Goal: Task Accomplishment & Management: Manage account settings

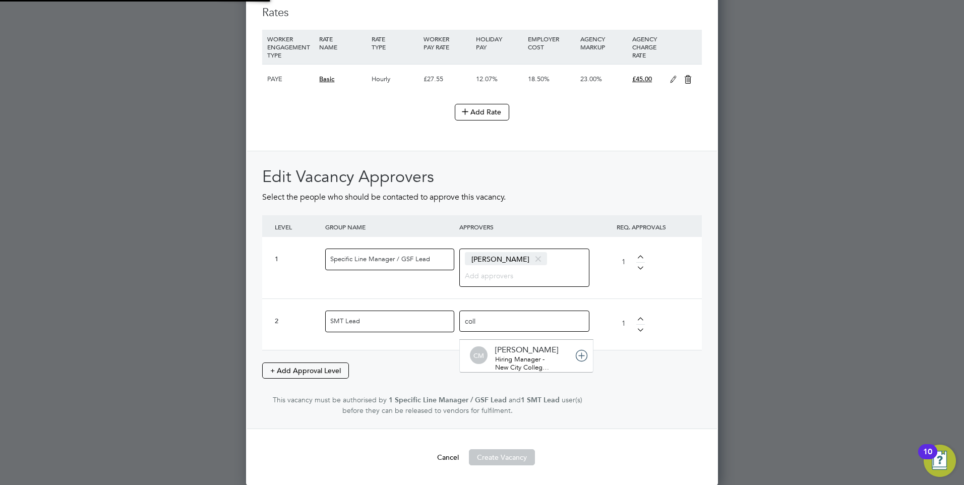
scroll to position [11, 71]
type input "col"
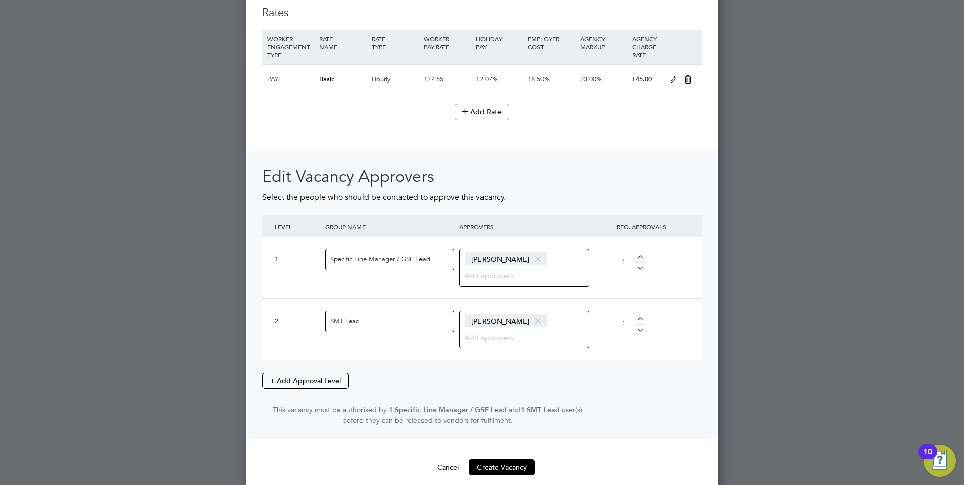
scroll to position [1647, 472]
click at [498, 469] on button "Create Vacancy" at bounding box center [502, 467] width 66 height 16
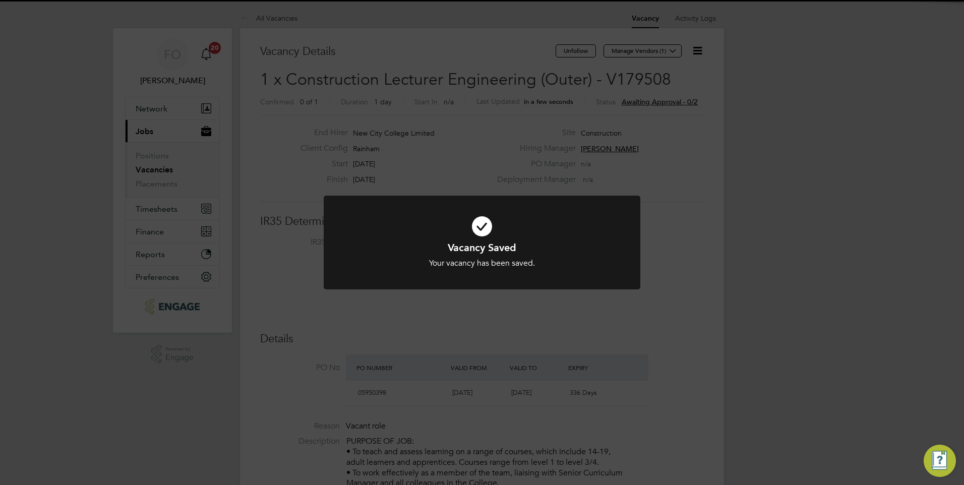
scroll to position [5, 5]
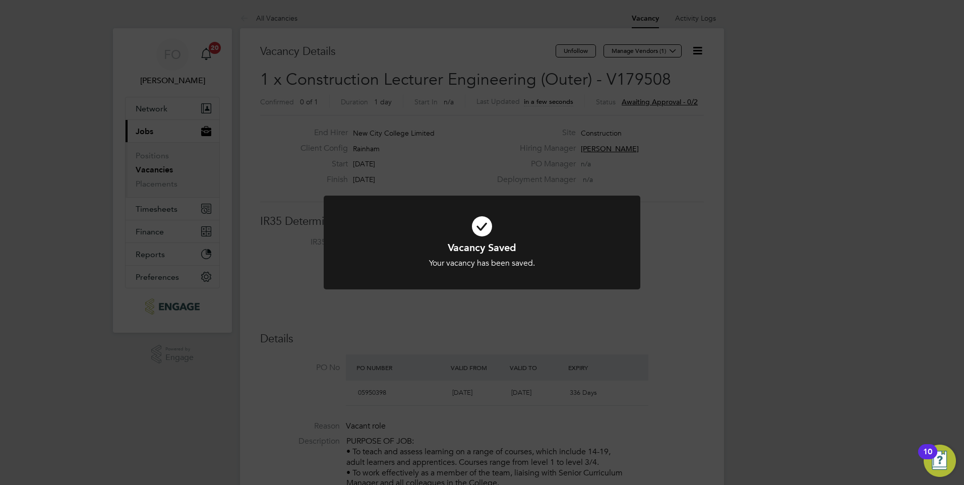
click at [678, 203] on div "Vacancy Saved Your vacancy has been saved. Cancel Okay" at bounding box center [482, 242] width 964 height 485
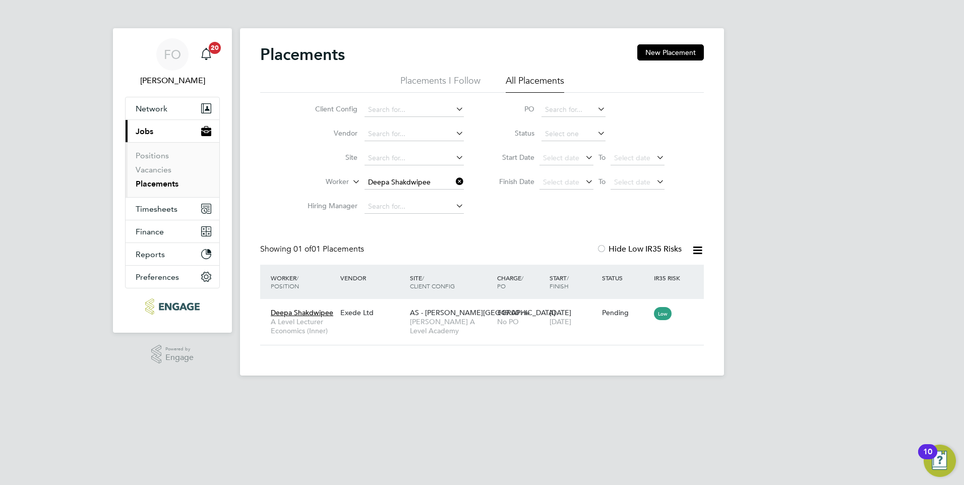
scroll to position [29, 88]
click at [384, 319] on div "Exede Ltd" at bounding box center [373, 312] width 70 height 19
click at [172, 184] on link "Placements" at bounding box center [157, 184] width 43 height 10
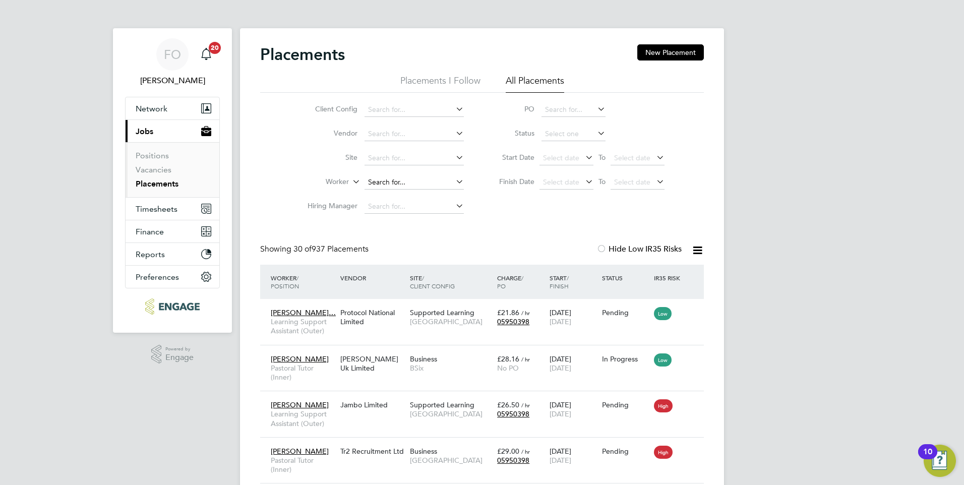
click at [381, 185] on input at bounding box center [413, 182] width 99 height 14
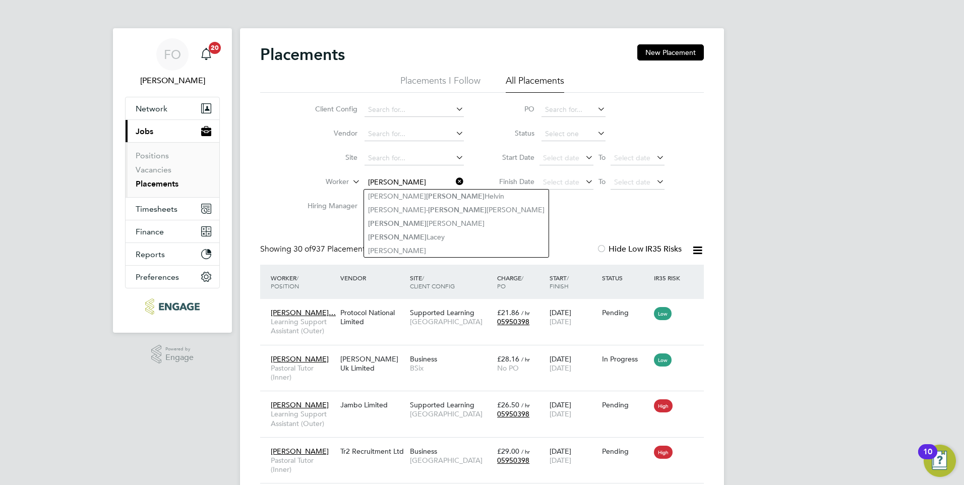
type input "jane"
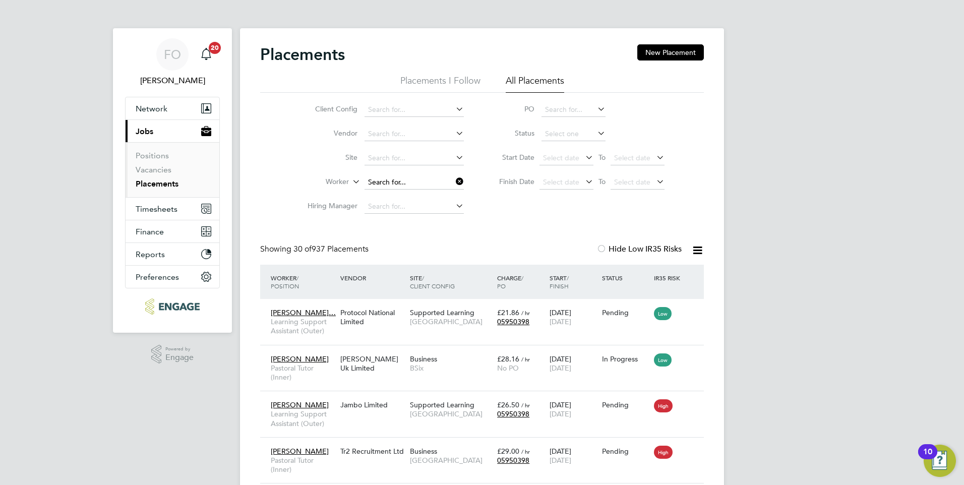
click at [415, 177] on input at bounding box center [413, 182] width 99 height 14
click at [417, 222] on li "Jane Kamau" at bounding box center [456, 224] width 185 height 14
type input "[PERSON_NAME]"
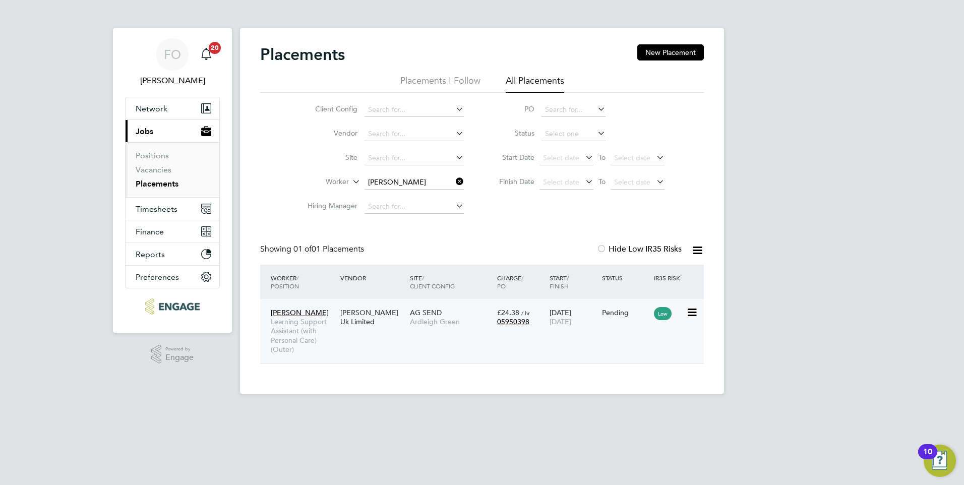
click at [438, 332] on div "Jane Kamau Learning Support Assistant (with Personal Care) (Outer) Morgan Hunt …" at bounding box center [482, 331] width 444 height 64
click at [442, 321] on span "Ardleigh Green" at bounding box center [451, 321] width 82 height 9
click at [166, 182] on link "Placements" at bounding box center [157, 184] width 43 height 10
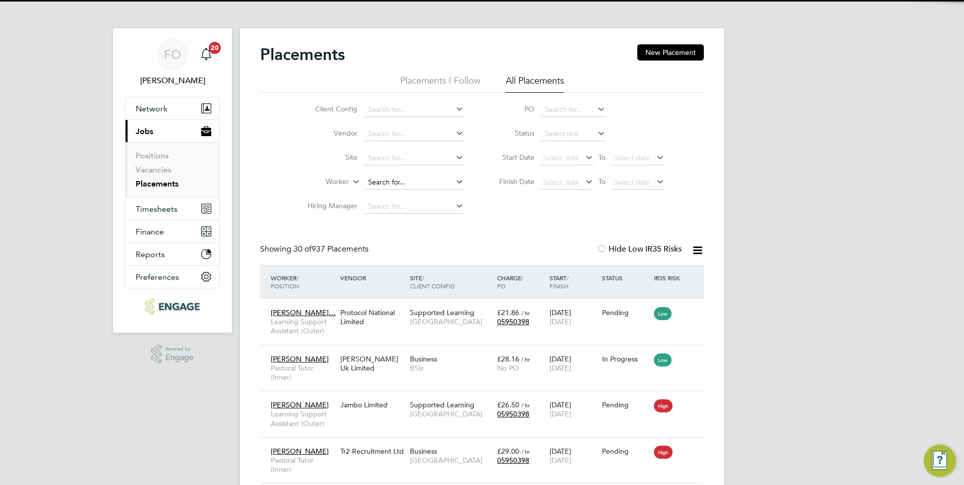
scroll to position [29, 88]
click at [381, 181] on input at bounding box center [413, 182] width 99 height 14
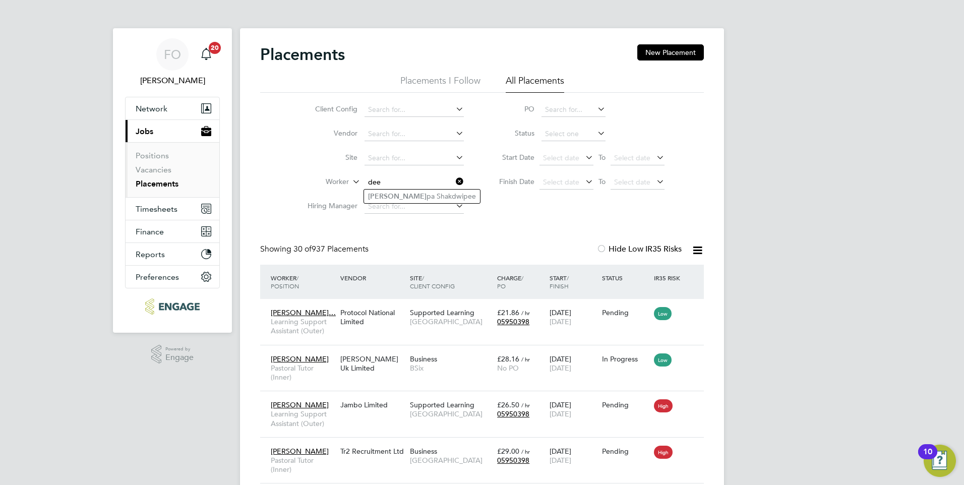
type input "dee"
click at [532, 218] on div "Client Config Vendor Site Worker dee Hiring Manager PO Status Start Date Select…" at bounding box center [482, 156] width 444 height 126
click at [381, 178] on input at bounding box center [413, 182] width 99 height 14
click at [421, 176] on input at bounding box center [413, 182] width 99 height 14
click at [411, 222] on li "Sah rah Farah" at bounding box center [414, 224] width 100 height 14
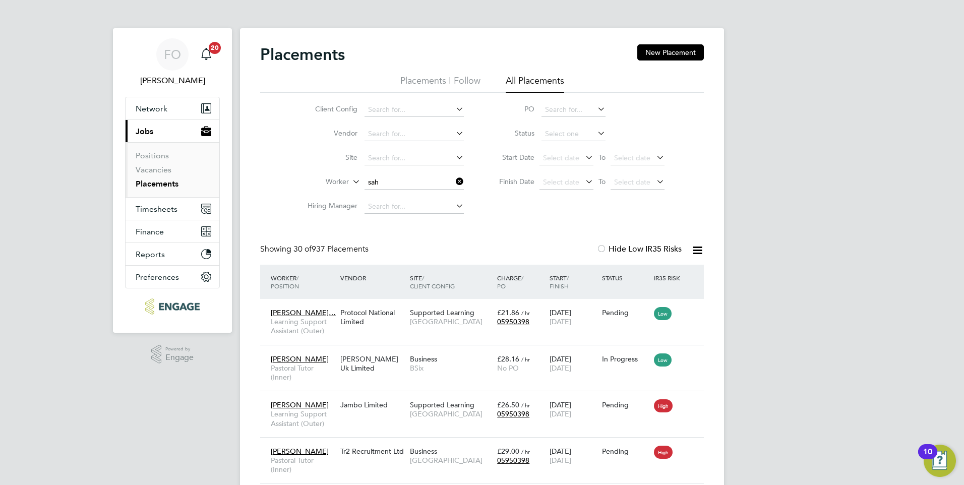
type input "[PERSON_NAME]"
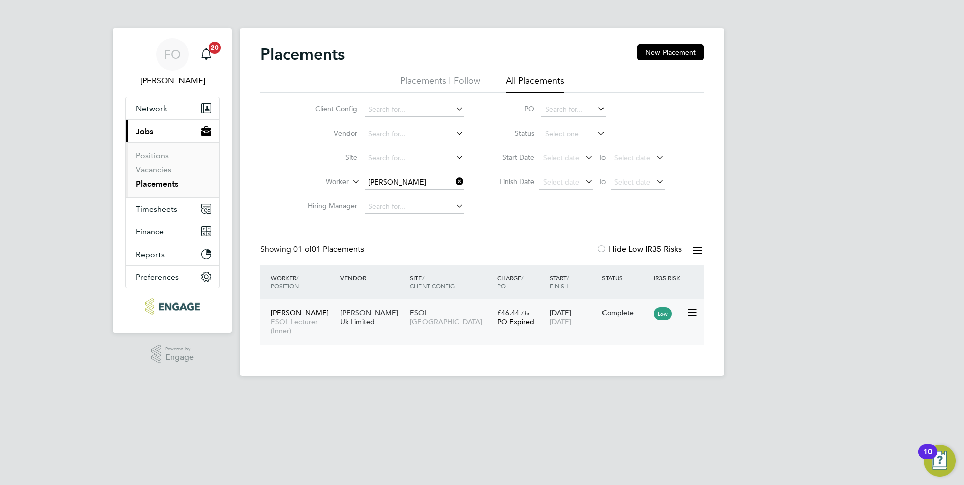
click at [334, 325] on span "ESOL Lecturer (Inner)" at bounding box center [303, 326] width 65 height 18
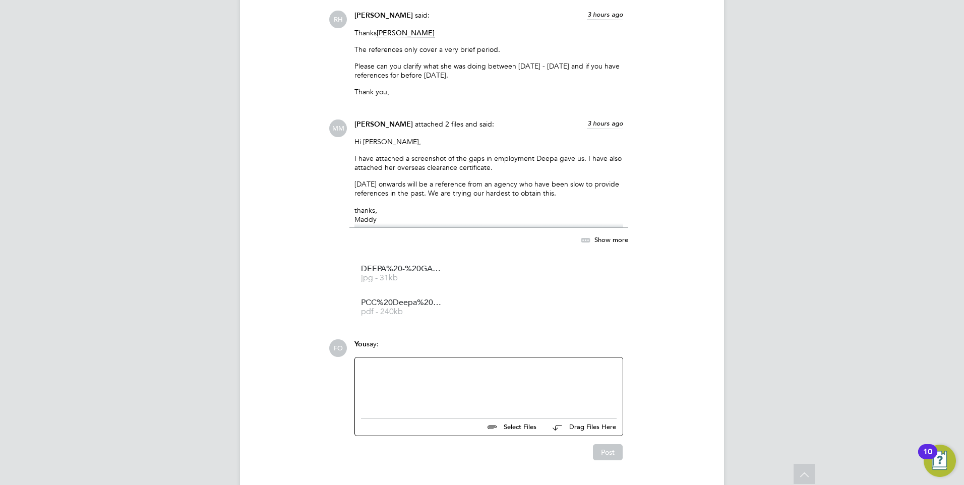
scroll to position [1714, 0]
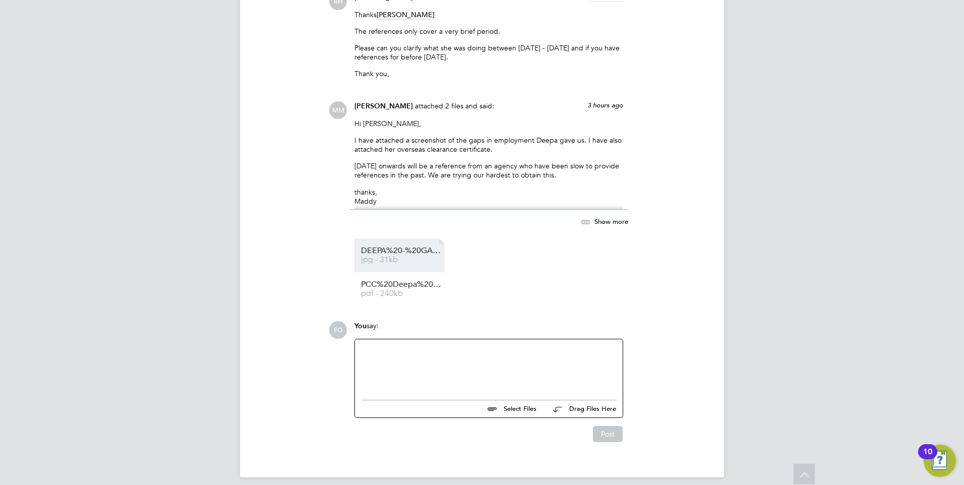
click at [412, 260] on span "jpg - 31kb" at bounding box center [401, 260] width 81 height 8
click at [396, 288] on span "PCC%20Deepa%20shakdwipee" at bounding box center [401, 285] width 81 height 8
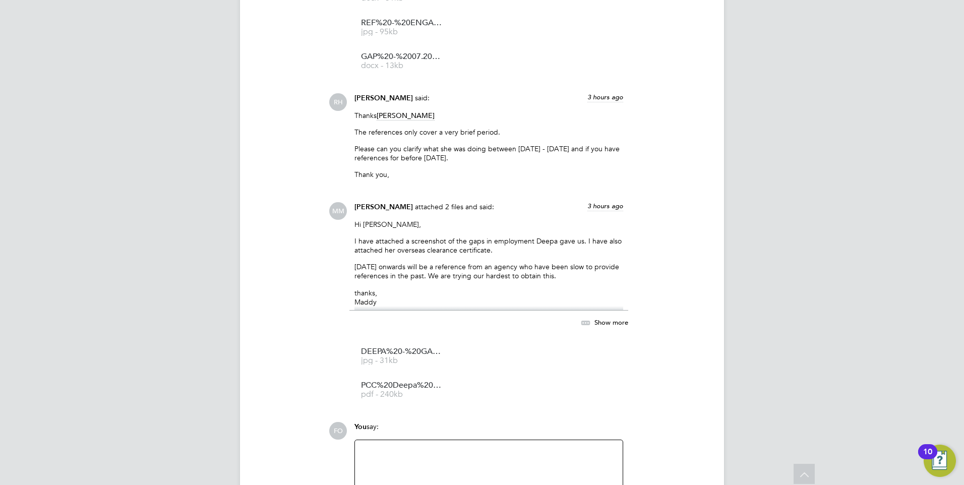
scroll to position [1411, 0]
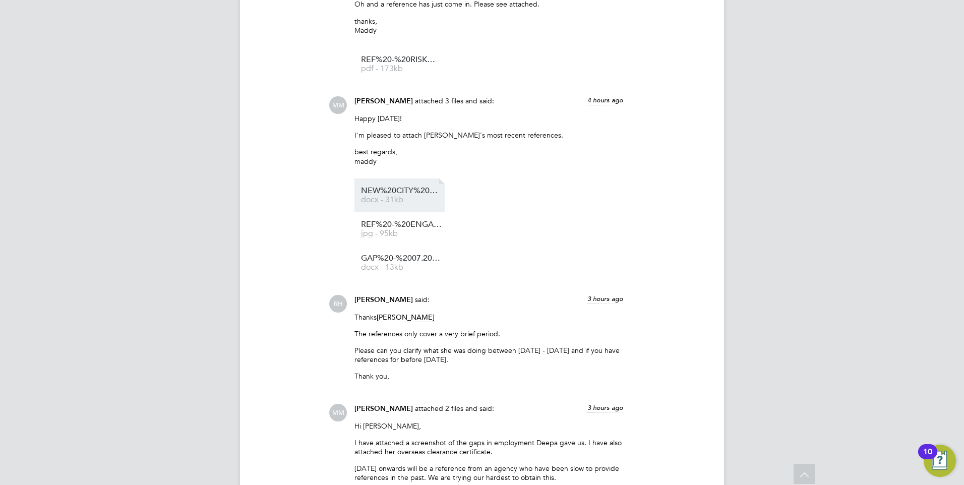
click at [428, 193] on span "NEW%20CITY%20COLLEGE%20FORM" at bounding box center [401, 191] width 81 height 8
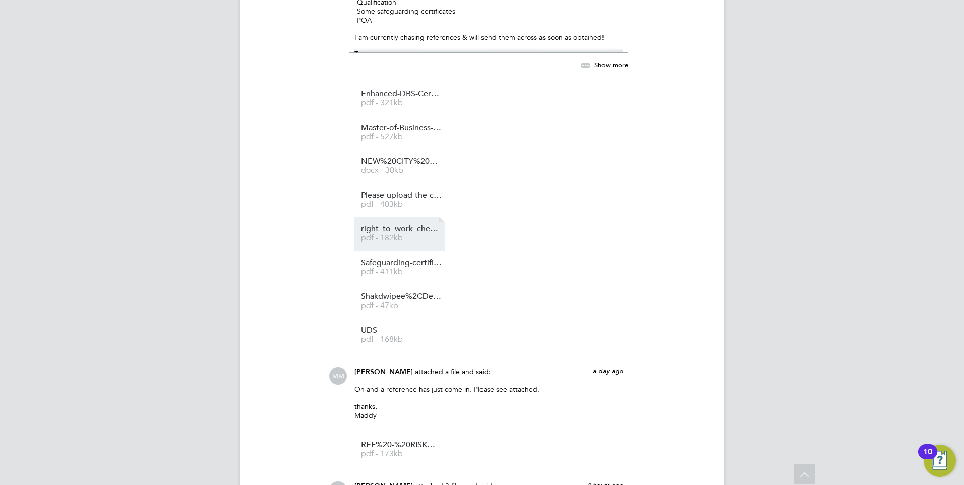
scroll to position [1008, 0]
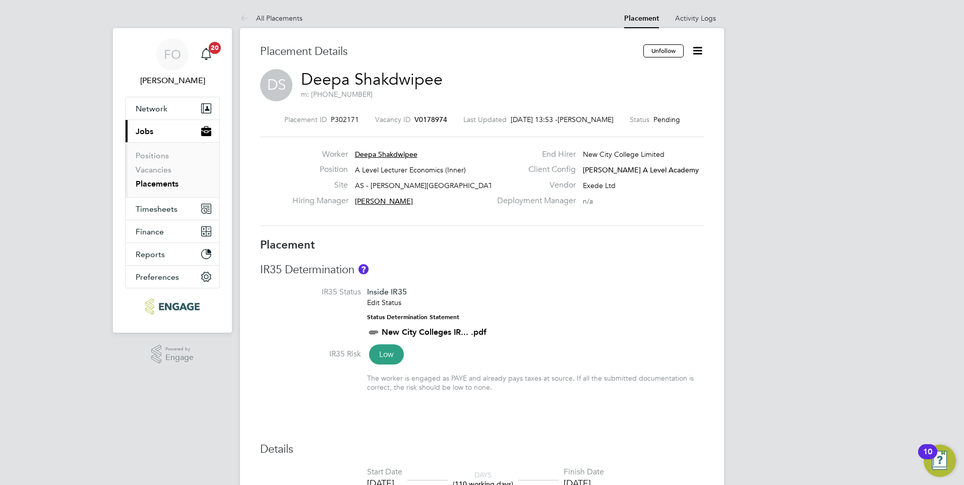
click at [436, 118] on span "V0178974" at bounding box center [430, 119] width 33 height 9
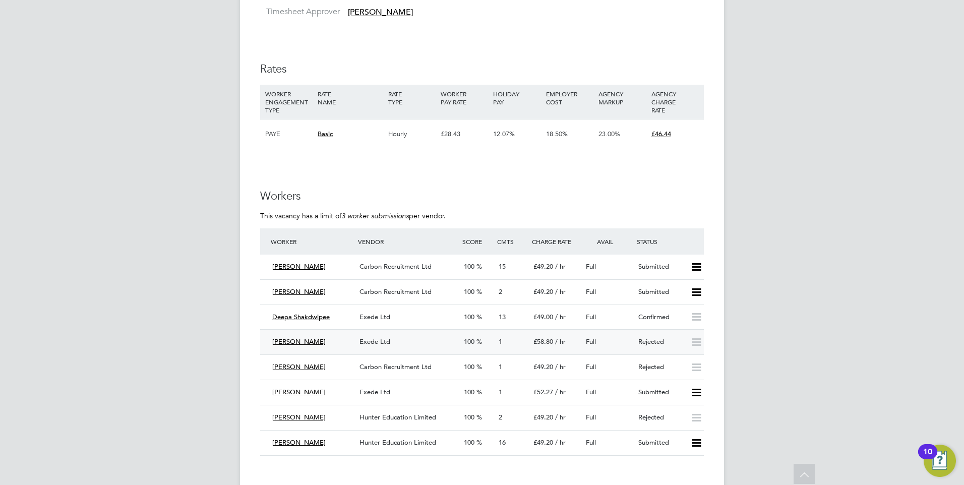
scroll to position [1664, 0]
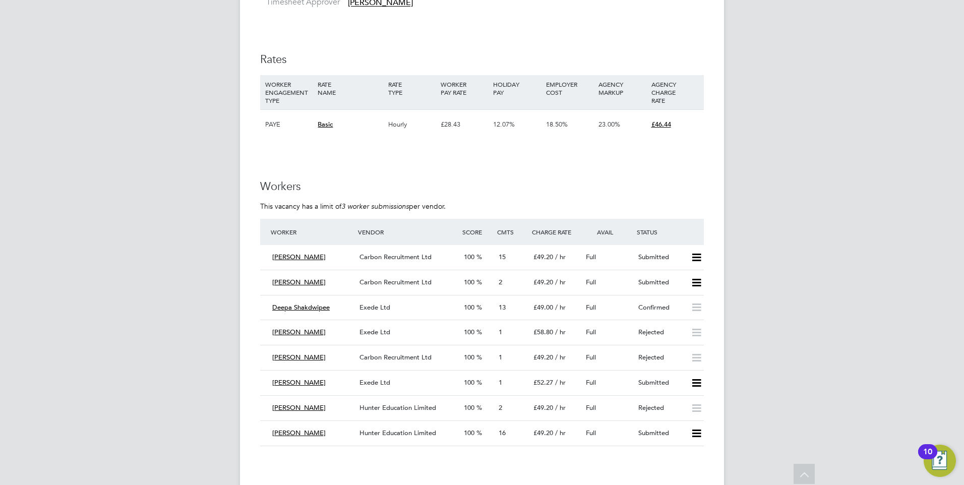
click at [430, 311] on div "Exede Ltd" at bounding box center [407, 307] width 104 height 17
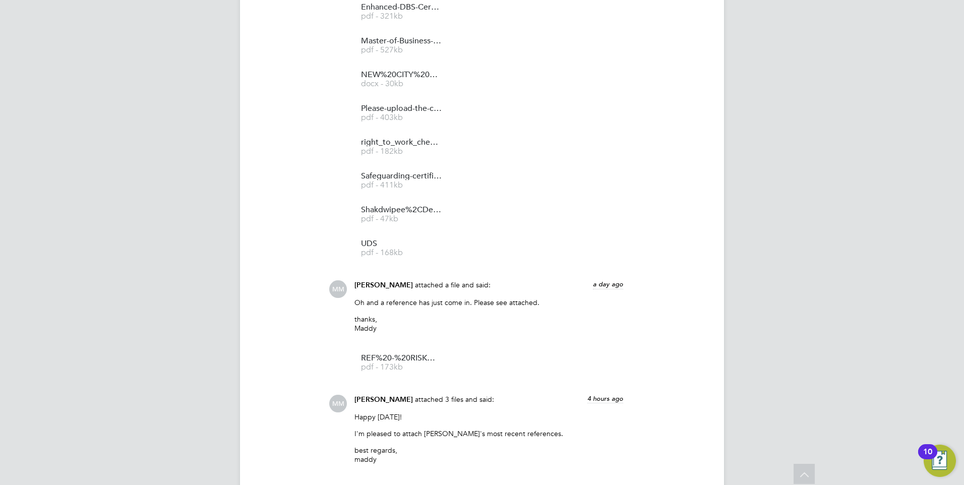
scroll to position [3094, 0]
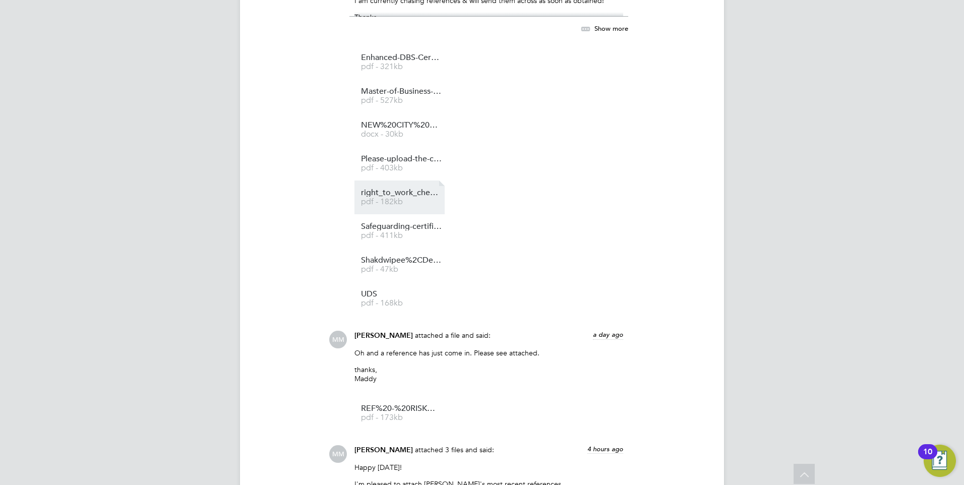
click at [416, 192] on span "right_to_work_check-(80)" at bounding box center [401, 193] width 81 height 8
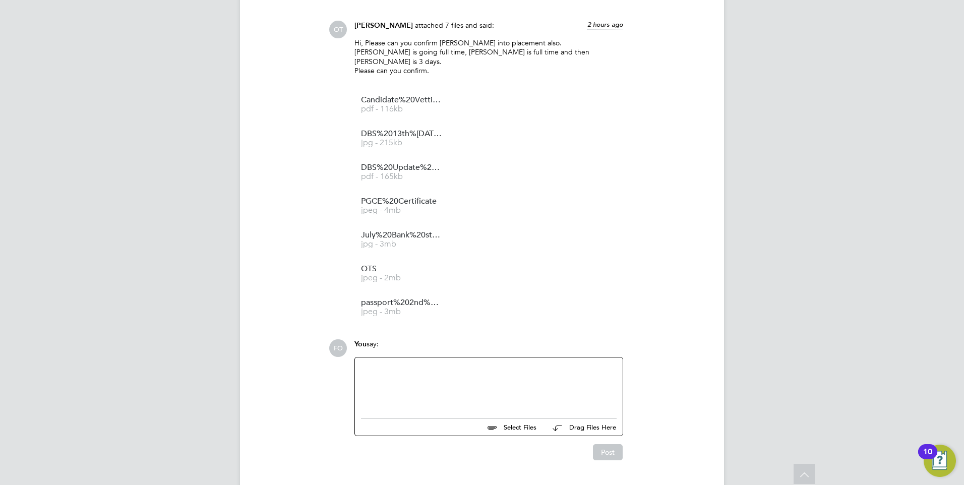
scroll to position [1278, 0]
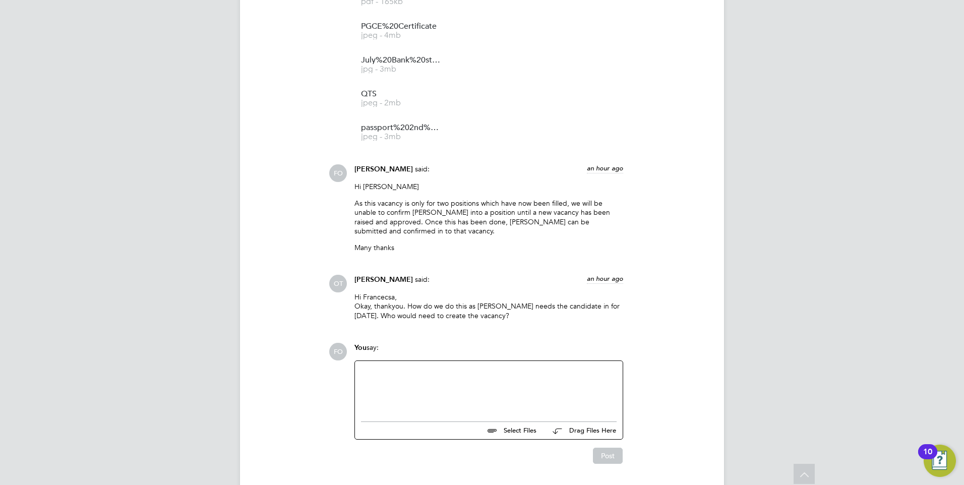
scroll to position [1557, 0]
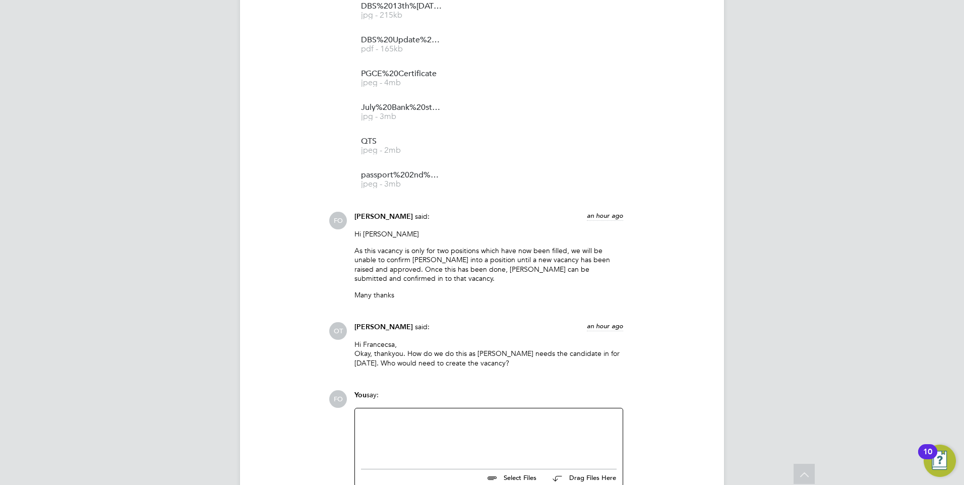
drag, startPoint x: 439, startPoint y: 410, endPoint x: 434, endPoint y: 411, distance: 5.1
click at [438, 414] on div at bounding box center [489, 435] width 256 height 43
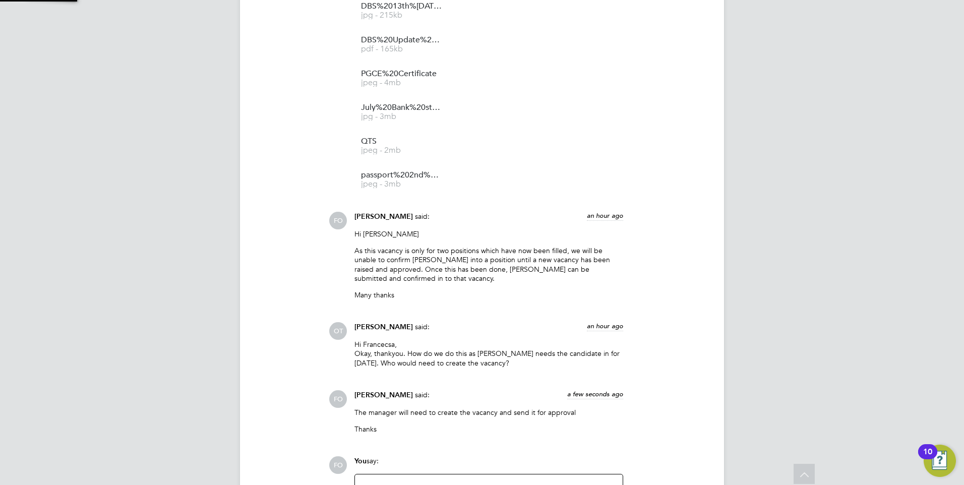
scroll to position [1674, 0]
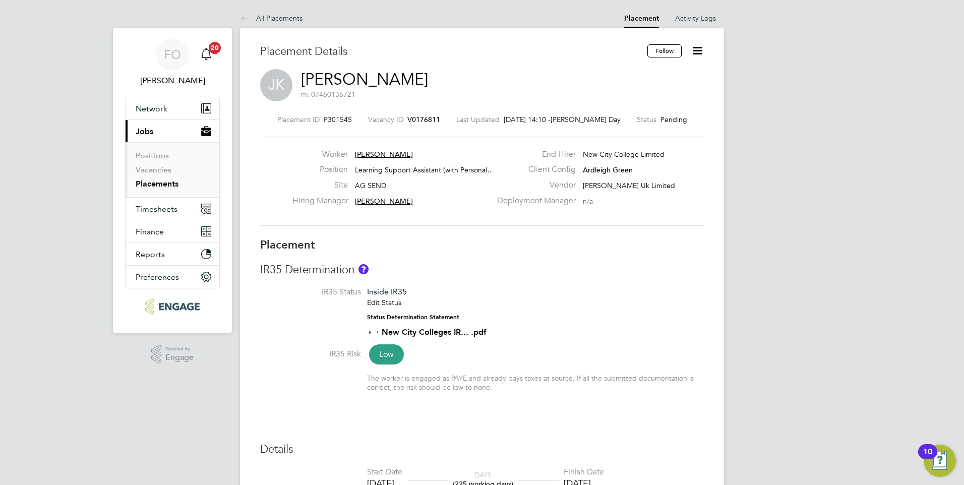
click at [437, 118] on span "V0176811" at bounding box center [423, 119] width 33 height 9
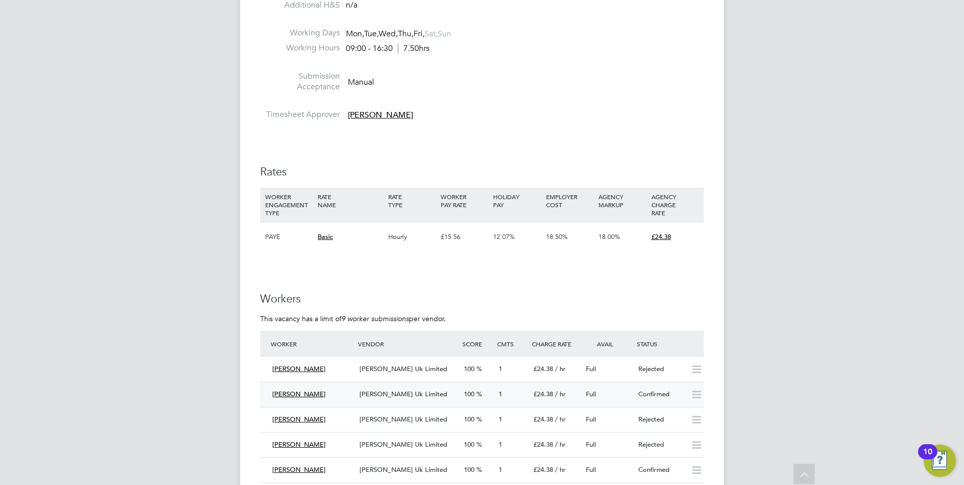
click at [611, 385] on div "Jane Kamau Morgan Hunt Uk Limited 100 1 £24.38 / hr Full Confirmed" at bounding box center [482, 394] width 444 height 25
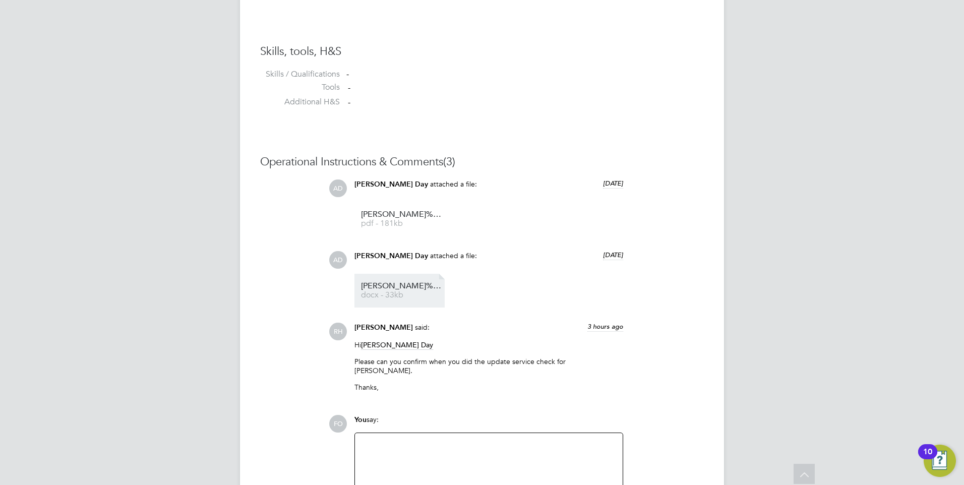
click at [408, 284] on span "Jane%20Kamau%20vetting" at bounding box center [401, 286] width 81 height 8
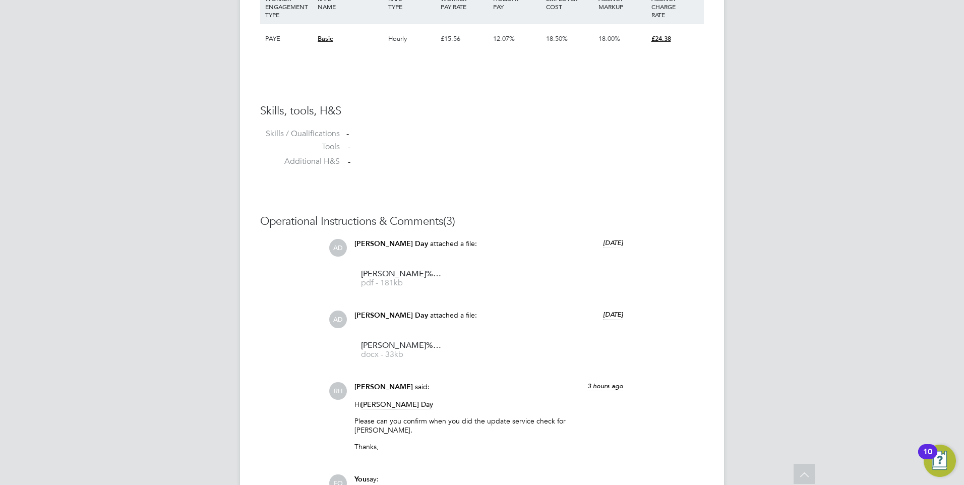
scroll to position [1311, 0]
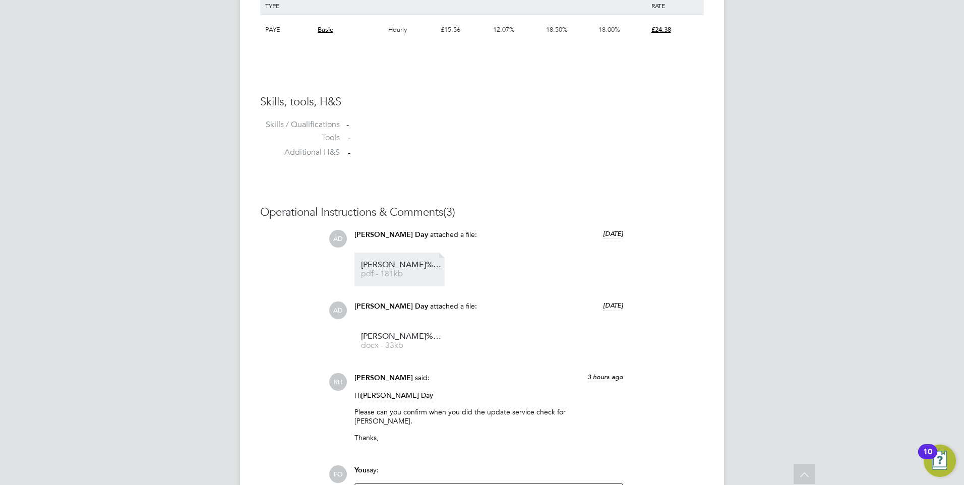
click at [388, 271] on span "pdf - 181kb" at bounding box center [401, 274] width 81 height 8
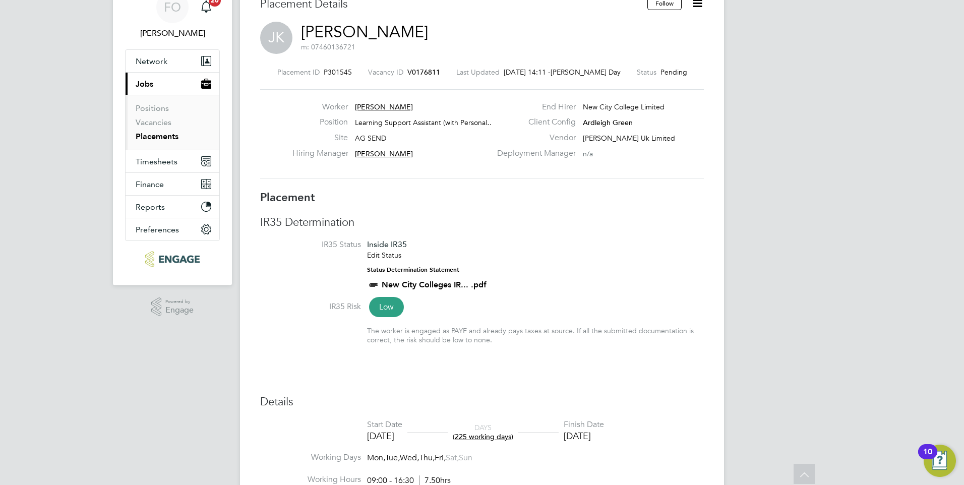
scroll to position [0, 0]
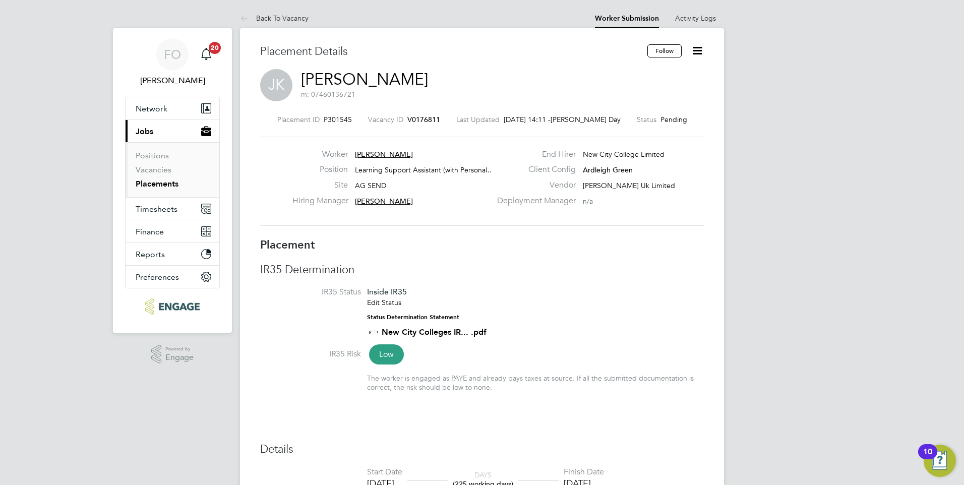
click at [698, 55] on icon at bounding box center [697, 50] width 13 height 13
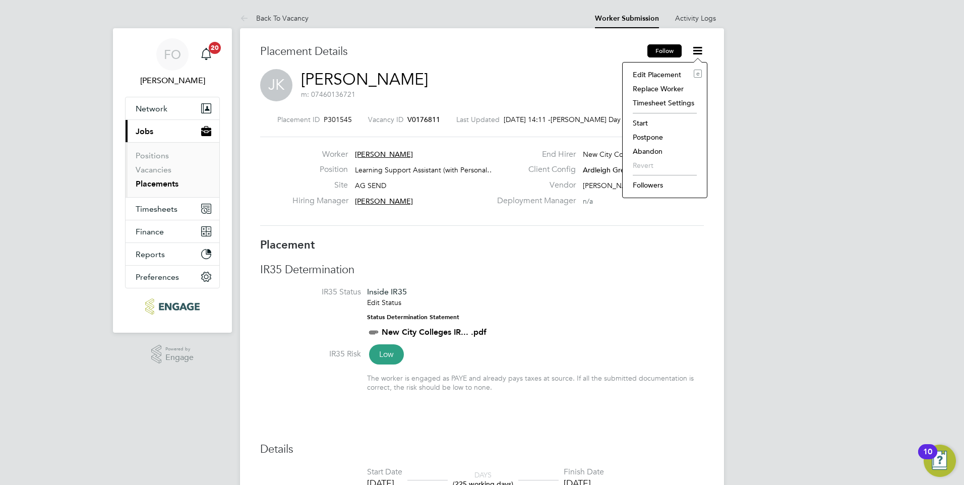
click at [670, 48] on button "Follow" at bounding box center [664, 50] width 34 height 13
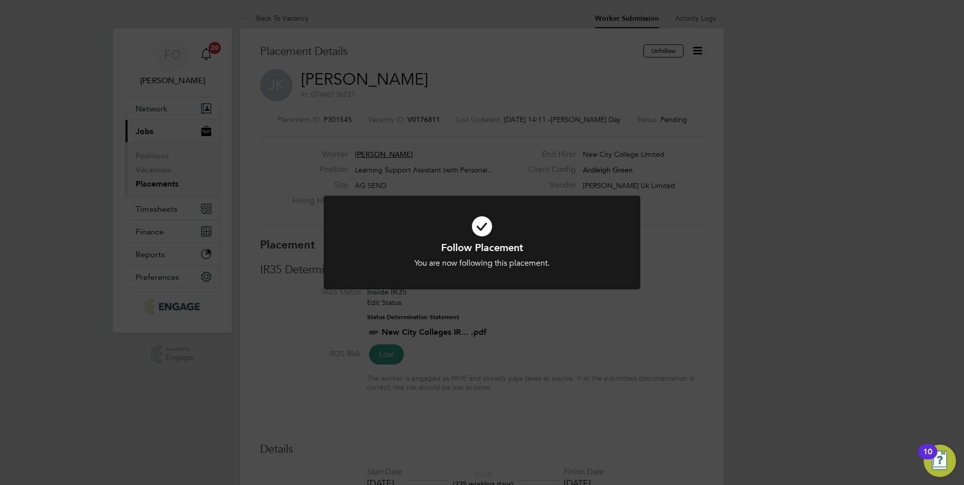
click at [649, 224] on div "Follow Placement You are now following this placement. Cancel Okay" at bounding box center [482, 242] width 964 height 485
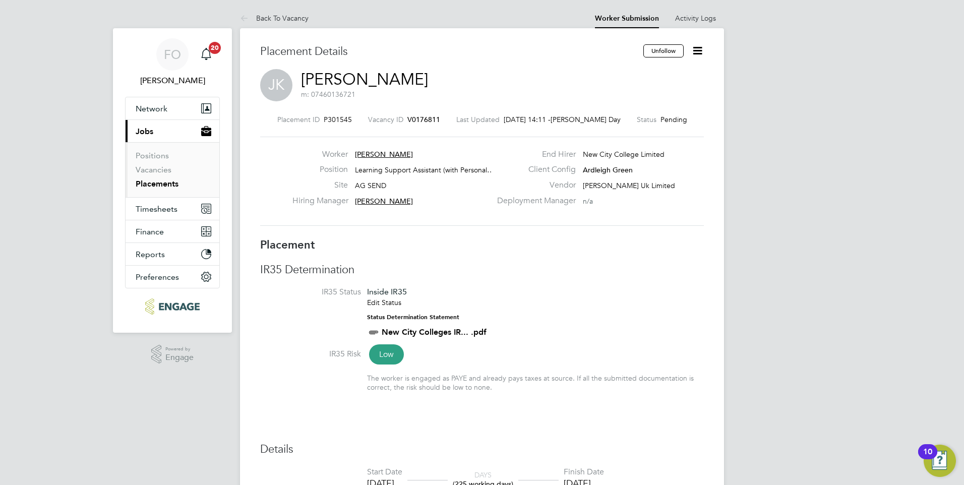
click at [697, 53] on icon at bounding box center [697, 50] width 13 height 13
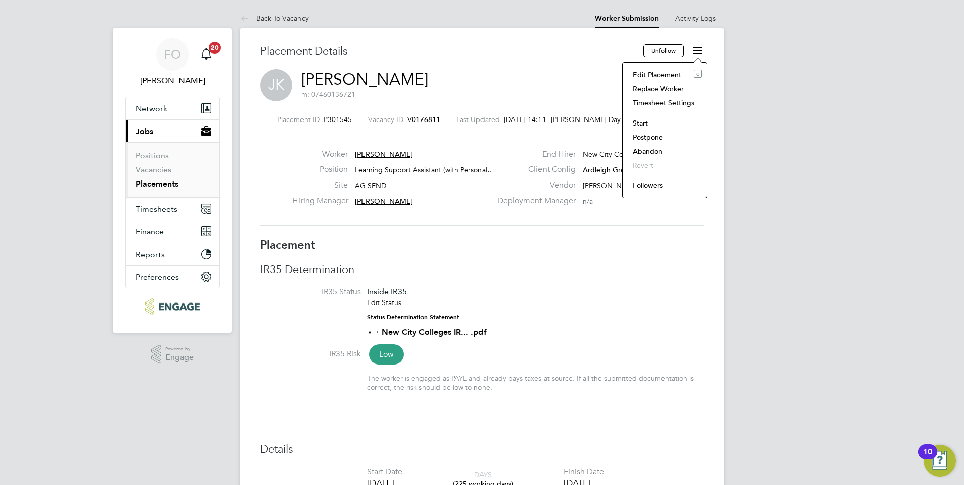
click at [645, 121] on li "Start" at bounding box center [665, 123] width 74 height 14
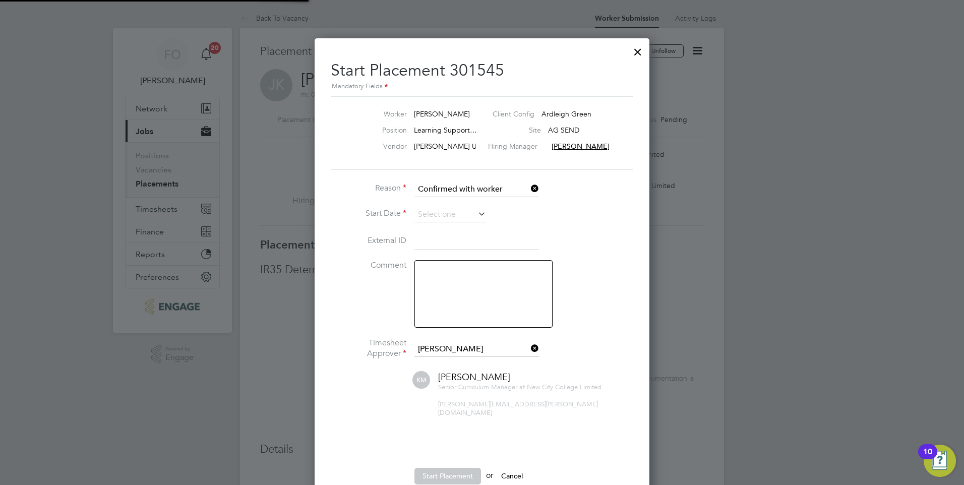
scroll to position [10, 125]
click at [454, 212] on input at bounding box center [450, 214] width 72 height 15
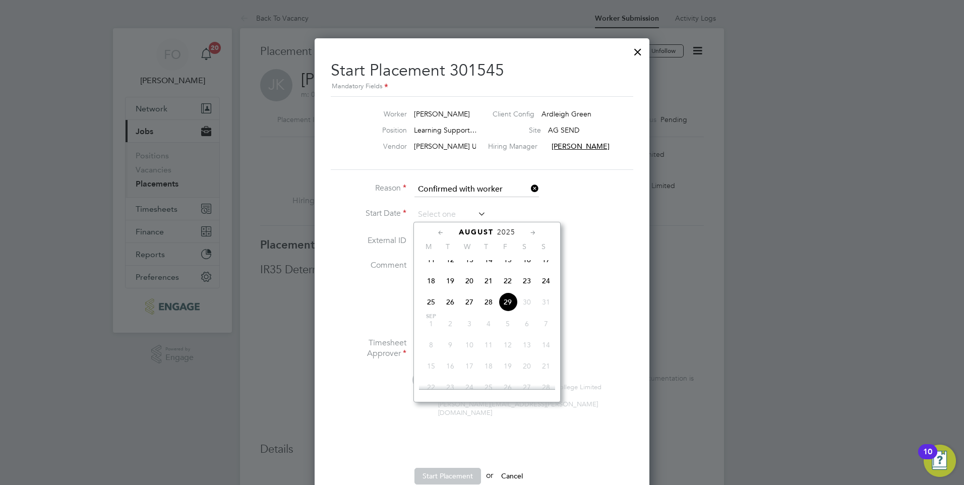
click at [509, 312] on span "29" at bounding box center [507, 301] width 19 height 19
type input "[DATE]"
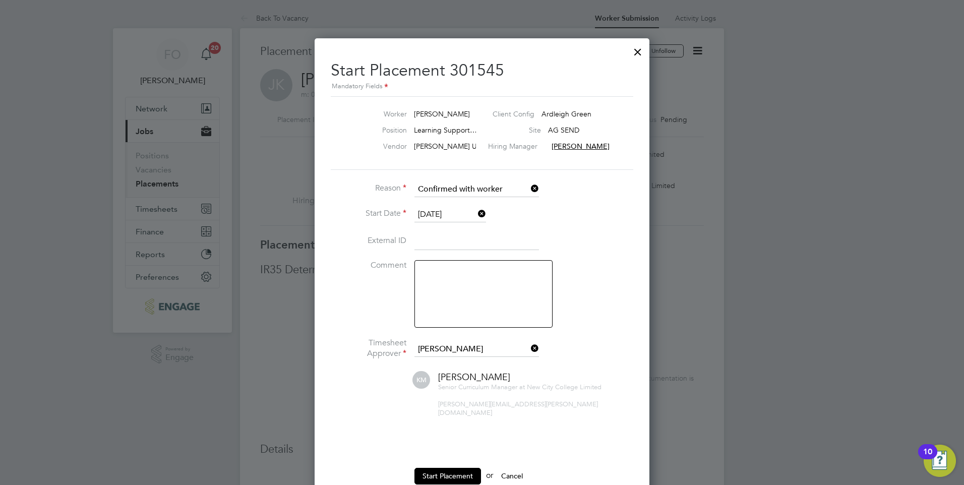
click at [446, 279] on textarea at bounding box center [483, 294] width 138 height 68
type textarea "Actual start date 01.09.2025"
click at [456, 468] on button "Start Placement" at bounding box center [447, 476] width 67 height 16
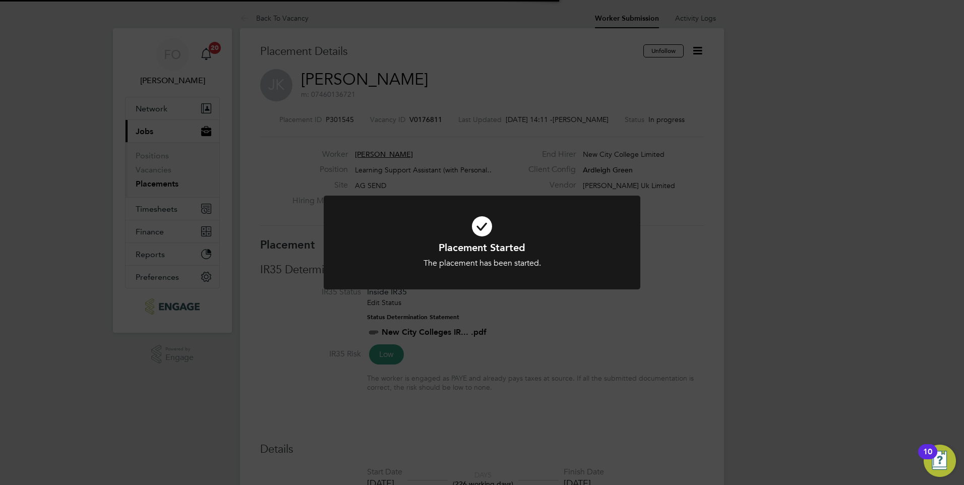
scroll to position [30, 71]
click at [417, 106] on div "Placement Started The placement has been started. Cancel Okay" at bounding box center [482, 242] width 964 height 485
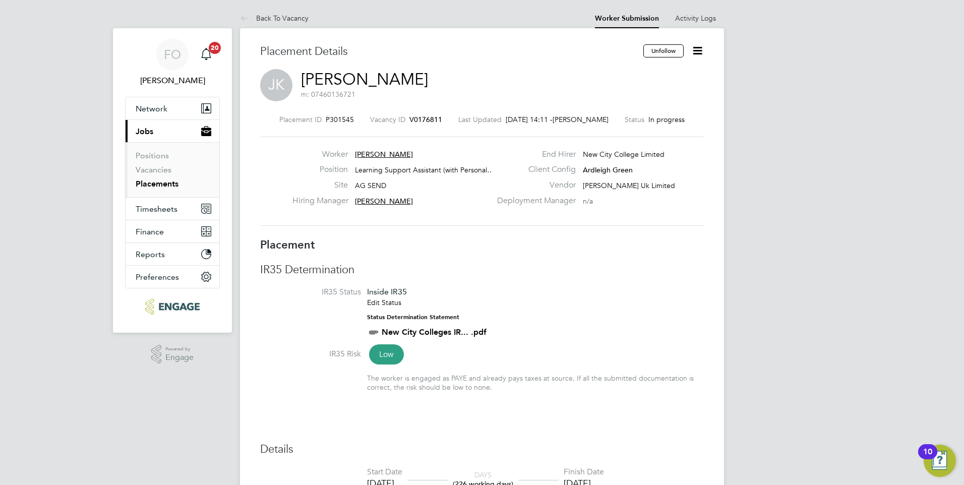
click at [418, 120] on span "V0176811" at bounding box center [425, 119] width 33 height 9
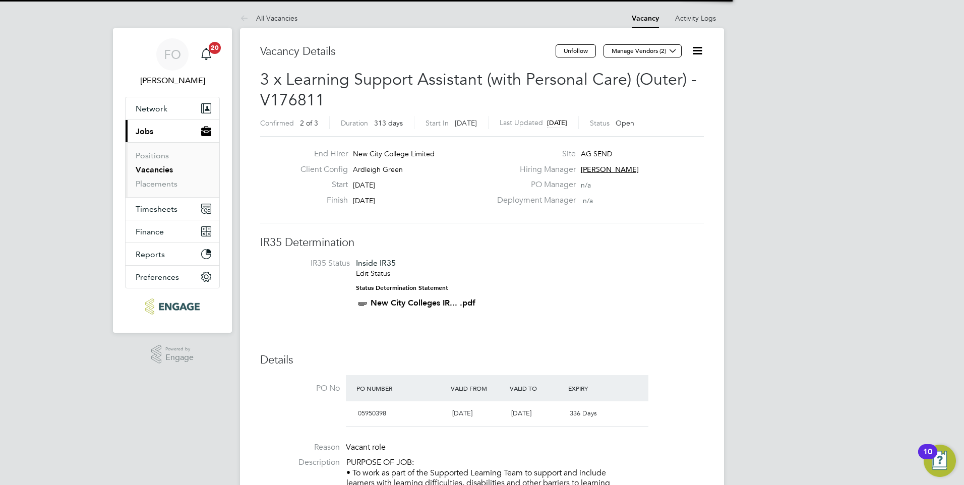
scroll to position [5, 5]
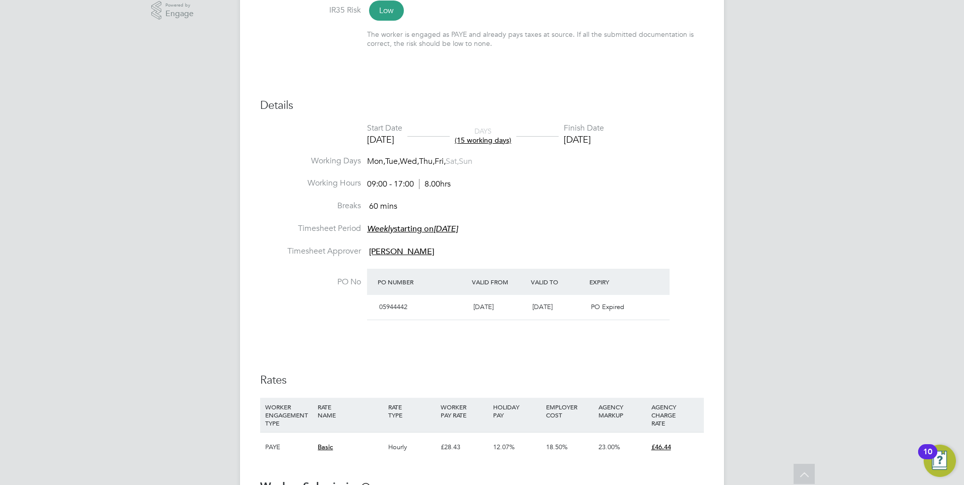
scroll to position [252, 0]
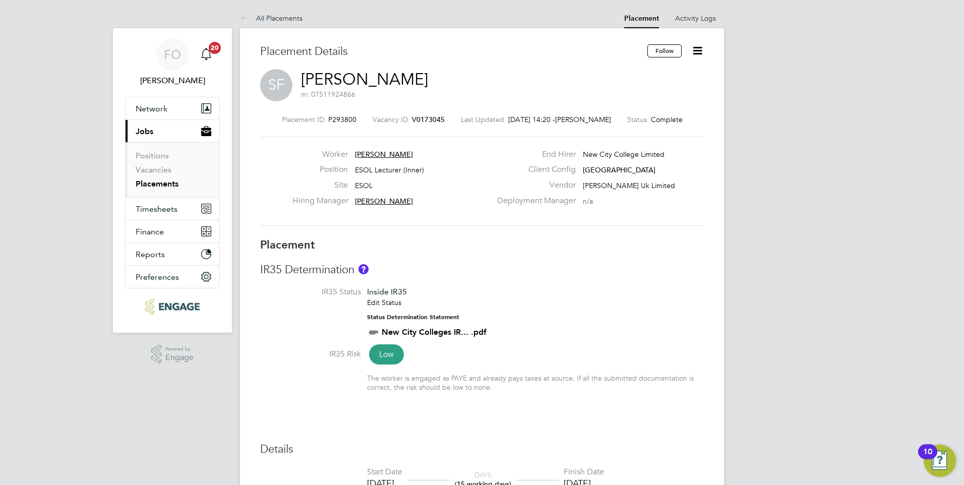
drag, startPoint x: 154, startPoint y: 184, endPoint x: 236, endPoint y: 40, distance: 165.3
click at [154, 184] on link "Placements" at bounding box center [157, 184] width 43 height 10
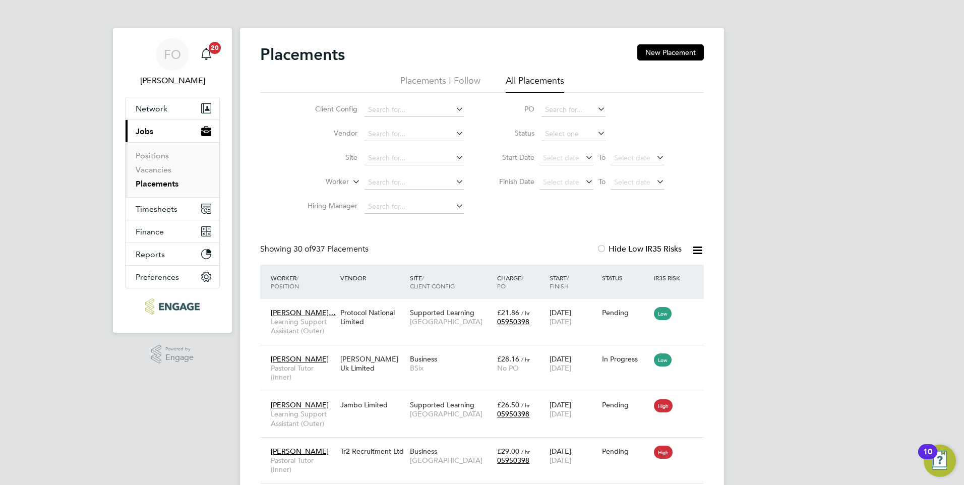
click at [385, 181] on input at bounding box center [413, 182] width 99 height 14
click at [411, 222] on li "Sah rah Farah" at bounding box center [414, 224] width 100 height 14
type input "[PERSON_NAME]"
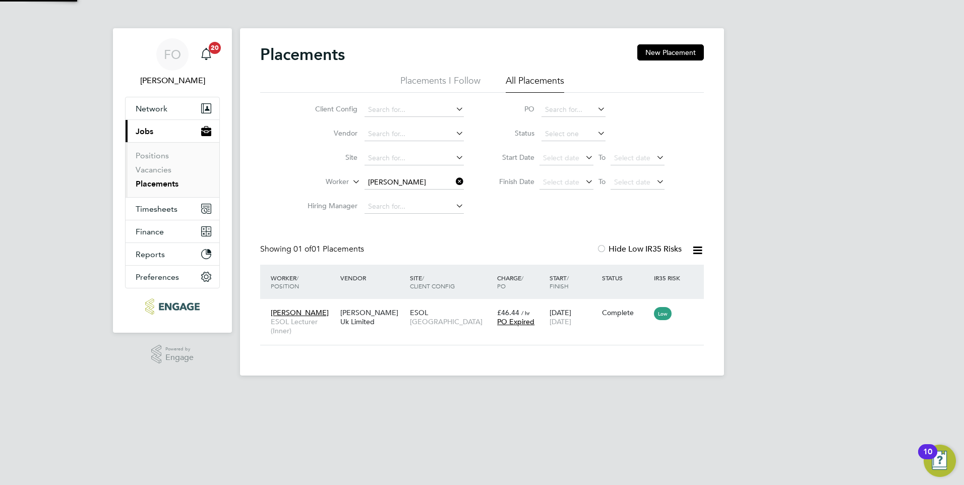
scroll to position [10, 47]
click at [511, 333] on div "[PERSON_NAME] ESOL Lecturer (Inner) [PERSON_NAME] Uk Limited [GEOGRAPHIC_DATA] …" at bounding box center [482, 322] width 444 height 46
click at [594, 320] on div "16 Jun 2025 04 Jul 2025" at bounding box center [573, 317] width 52 height 28
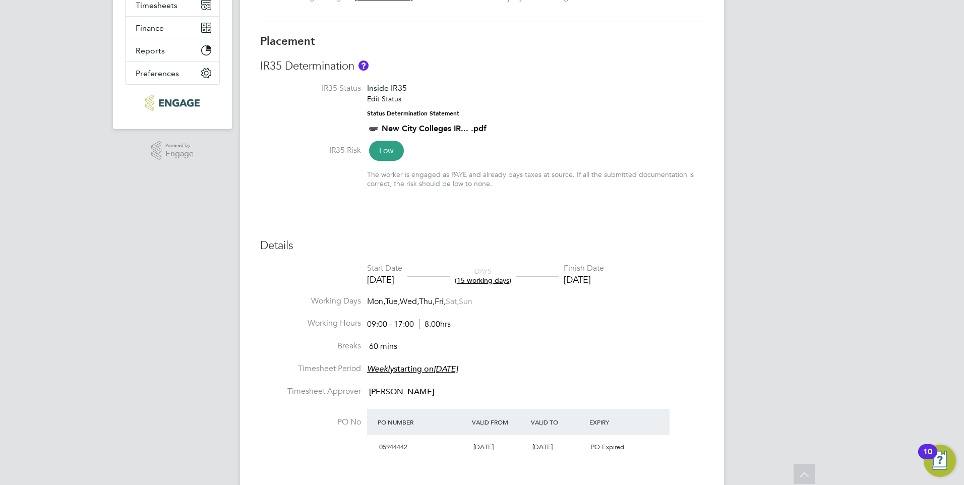
scroll to position [66, 0]
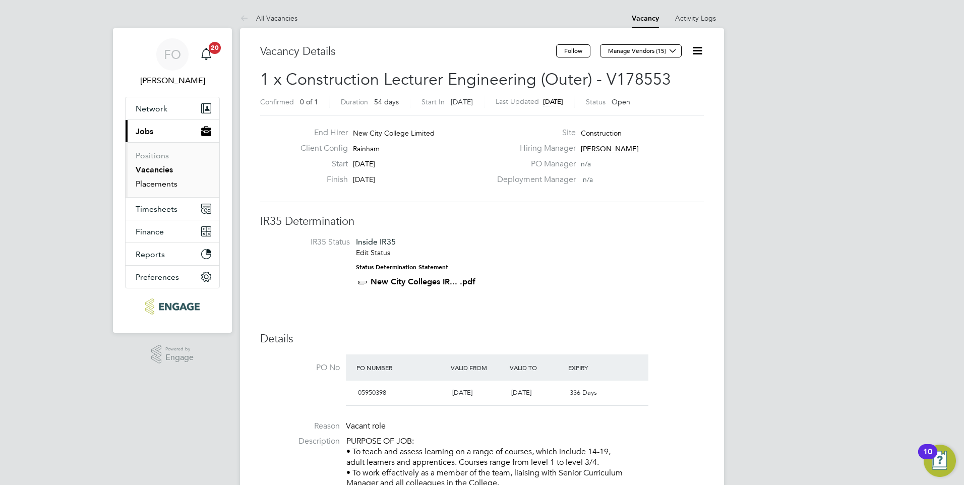
click at [156, 183] on link "Placements" at bounding box center [157, 184] width 42 height 10
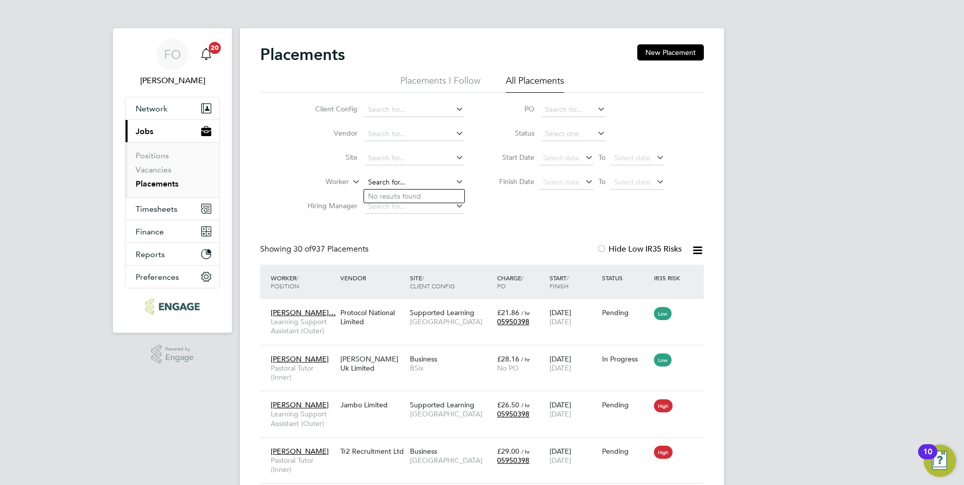
click at [382, 186] on input at bounding box center [413, 182] width 99 height 14
click at [402, 195] on li "[PERSON_NAME]" at bounding box center [414, 197] width 100 height 14
type input "[PERSON_NAME]"
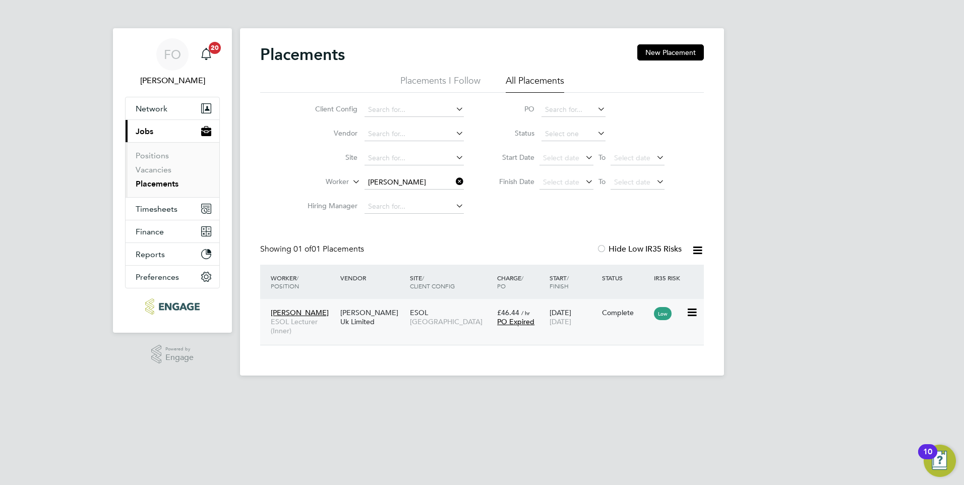
click at [612, 327] on div "[PERSON_NAME] ESOL Lecturer (Inner) [PERSON_NAME] Uk Limited [GEOGRAPHIC_DATA] …" at bounding box center [482, 322] width 444 height 46
